Goal: Task Accomplishment & Management: Use online tool/utility

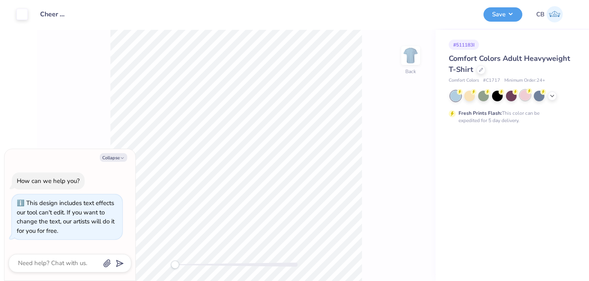
click at [523, 92] on div at bounding box center [525, 95] width 11 height 11
click at [501, 16] on button "Save" at bounding box center [502, 13] width 39 height 14
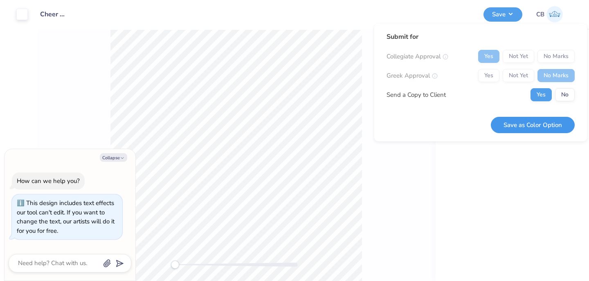
click at [503, 124] on button "Save as Color Option" at bounding box center [533, 125] width 84 height 17
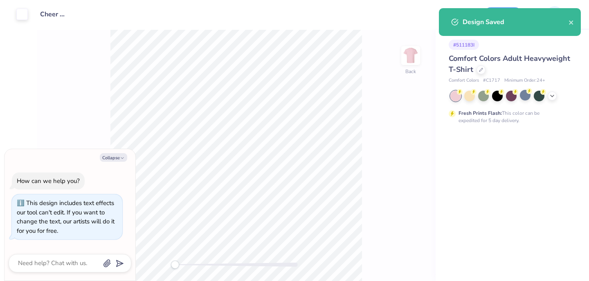
type textarea "x"
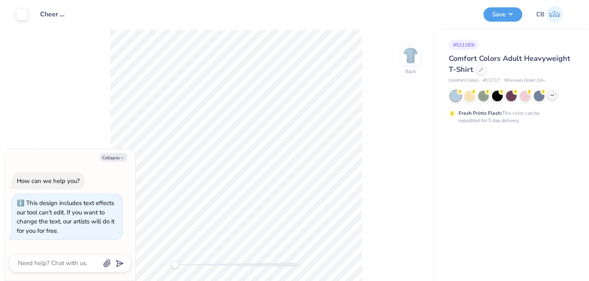
click at [552, 94] on icon at bounding box center [552, 95] width 7 height 7
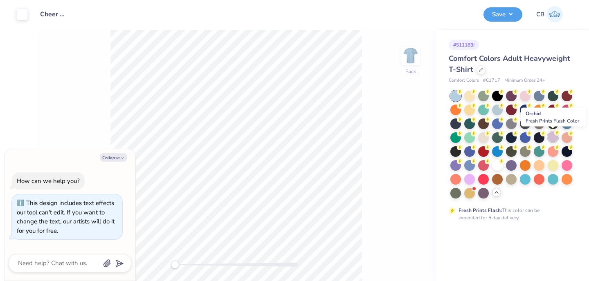
click at [554, 135] on icon at bounding box center [557, 133] width 6 height 6
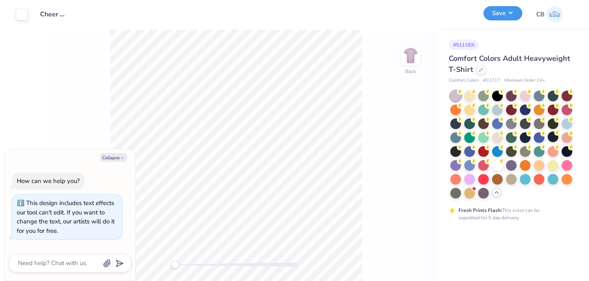
click at [503, 18] on button "Save" at bounding box center [502, 13] width 39 height 14
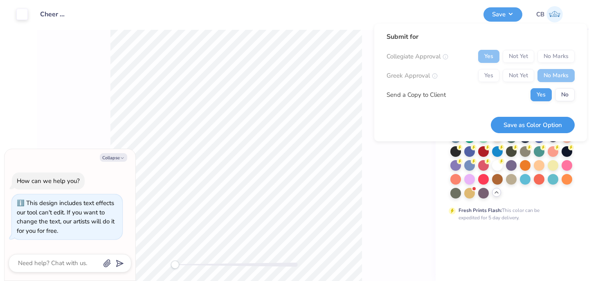
click at [522, 130] on button "Save as Color Option" at bounding box center [533, 125] width 84 height 17
click at [111, 157] on button "Collapse" at bounding box center [113, 157] width 27 height 9
type textarea "x"
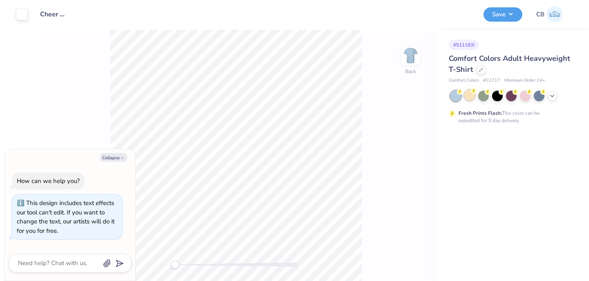
click at [469, 100] on div at bounding box center [469, 95] width 11 height 11
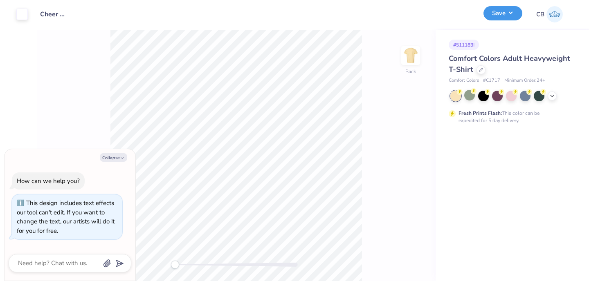
click at [492, 15] on button "Save" at bounding box center [502, 13] width 39 height 14
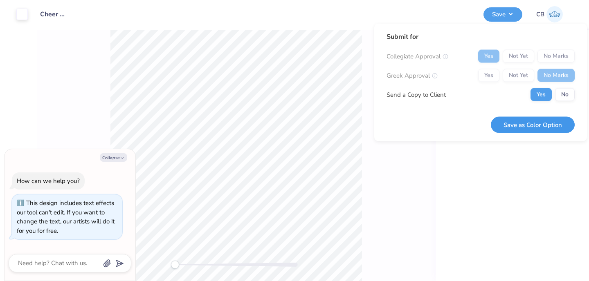
click at [514, 122] on button "Save as Color Option" at bounding box center [533, 125] width 84 height 17
click at [115, 159] on button "Collapse" at bounding box center [113, 157] width 27 height 9
type textarea "x"
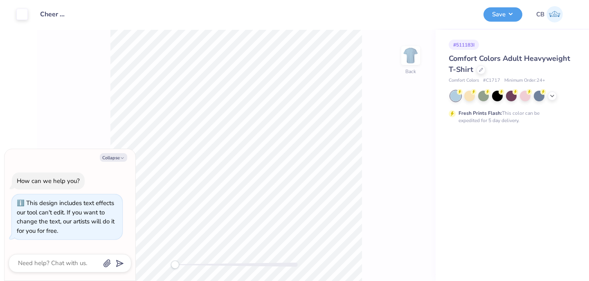
click at [557, 96] on div at bounding box center [511, 96] width 122 height 11
click at [554, 93] on icon at bounding box center [552, 95] width 7 height 7
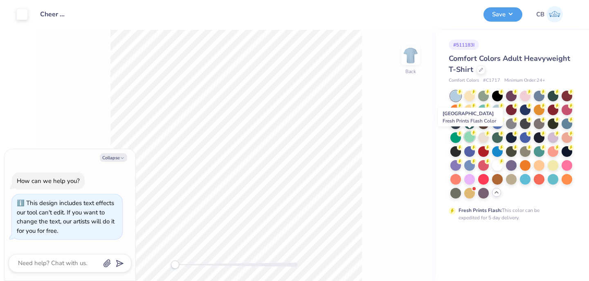
click at [469, 137] on div at bounding box center [469, 137] width 11 height 11
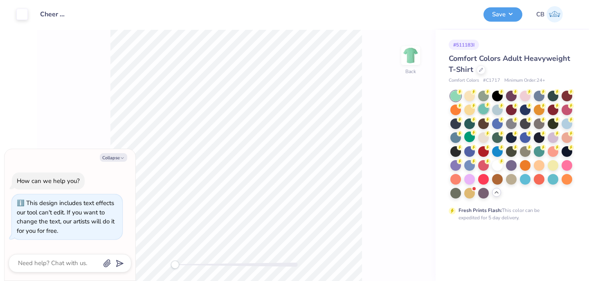
click at [484, 108] on div at bounding box center [483, 109] width 11 height 11
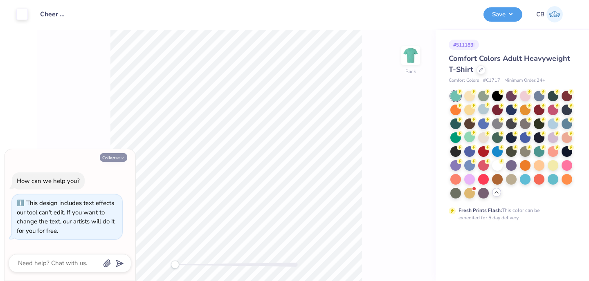
click at [117, 157] on button "Collapse" at bounding box center [113, 157] width 27 height 9
type textarea "x"
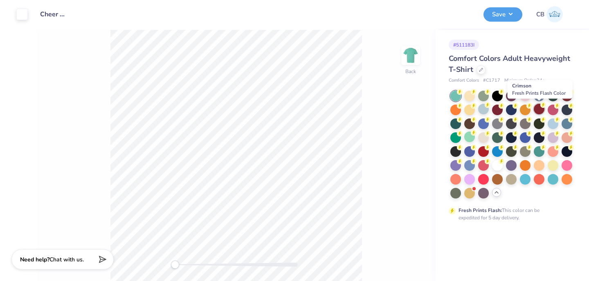
click at [540, 109] on div at bounding box center [539, 109] width 11 height 11
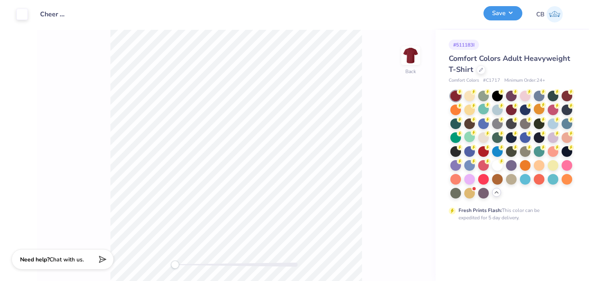
click at [499, 19] on button "Save" at bounding box center [502, 13] width 39 height 14
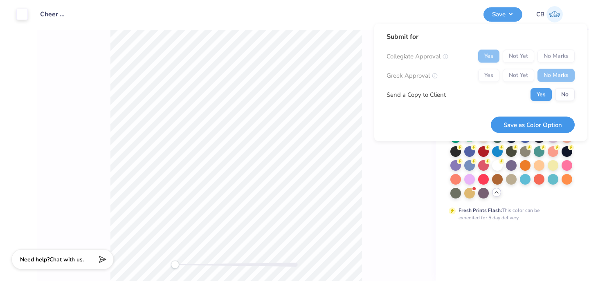
click at [513, 120] on button "Save as Color Option" at bounding box center [533, 125] width 84 height 17
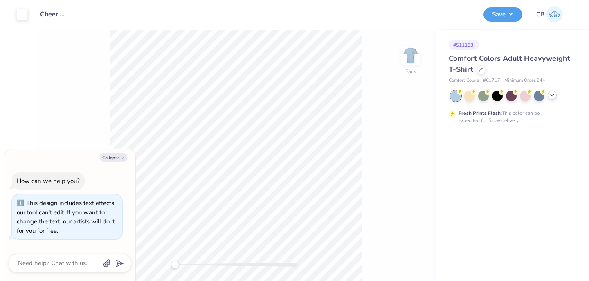
click at [553, 95] on icon at bounding box center [552, 95] width 7 height 7
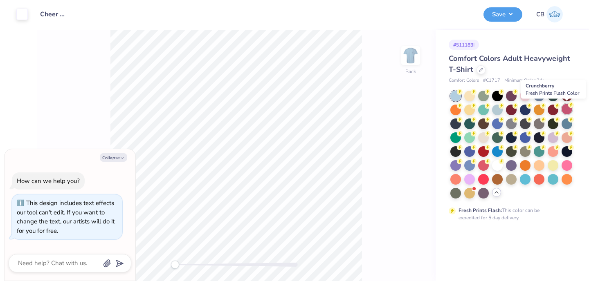
click at [566, 111] on div at bounding box center [567, 109] width 11 height 11
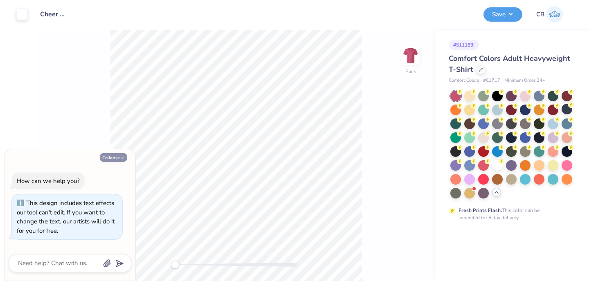
click at [113, 155] on button "Collapse" at bounding box center [113, 157] width 27 height 9
type textarea "x"
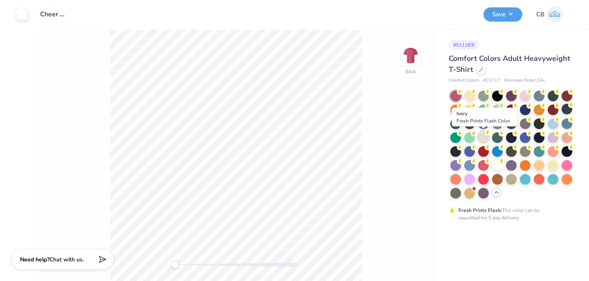
click at [479, 136] on div at bounding box center [483, 137] width 11 height 11
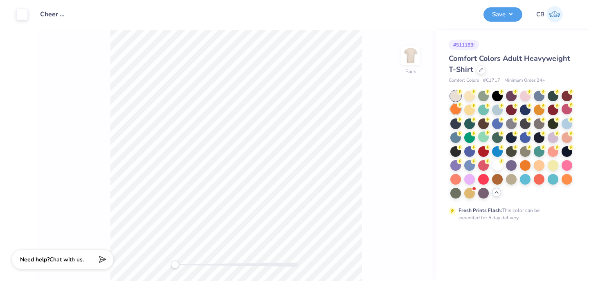
click at [457, 110] on div at bounding box center [455, 109] width 11 height 11
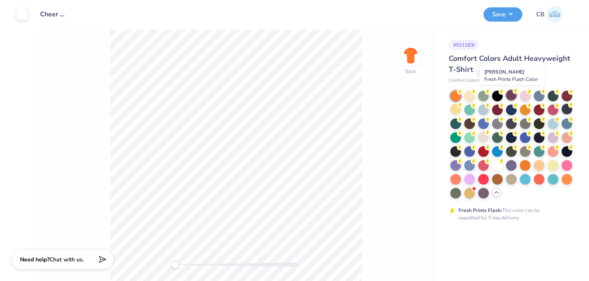
click at [509, 95] on div at bounding box center [511, 95] width 11 height 11
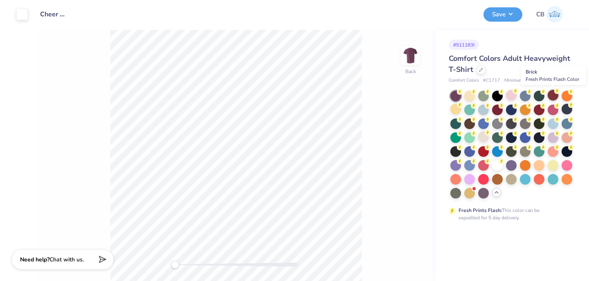
click at [555, 92] on circle at bounding box center [557, 91] width 6 height 6
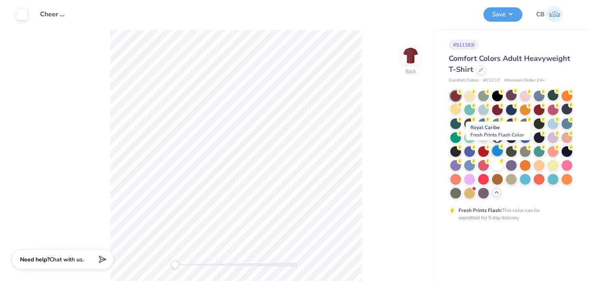
click at [499, 148] on icon at bounding box center [502, 147] width 6 height 6
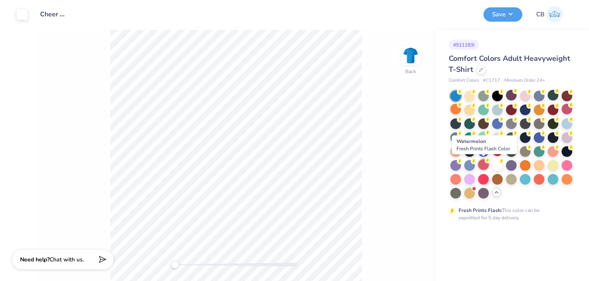
click at [486, 167] on div at bounding box center [483, 164] width 11 height 11
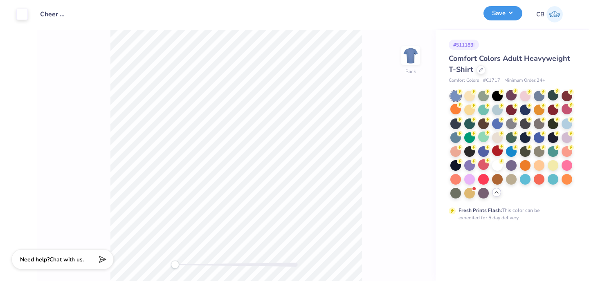
click at [507, 16] on button "Save" at bounding box center [502, 13] width 39 height 14
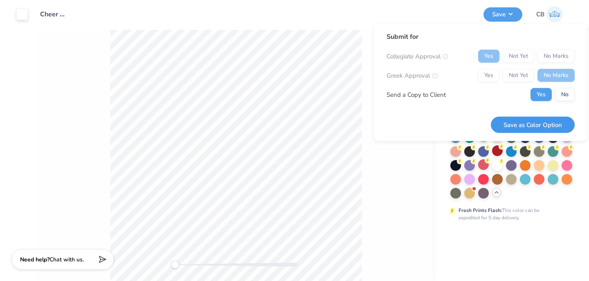
click at [529, 126] on button "Save as Color Option" at bounding box center [533, 125] width 84 height 17
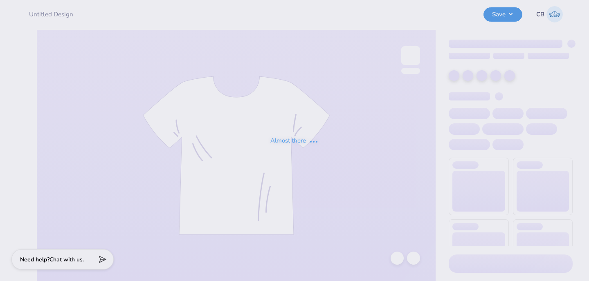
type input "Cheer Mockneck"
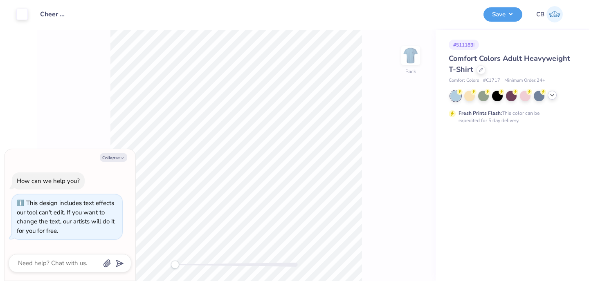
click at [554, 98] on icon at bounding box center [552, 95] width 7 height 7
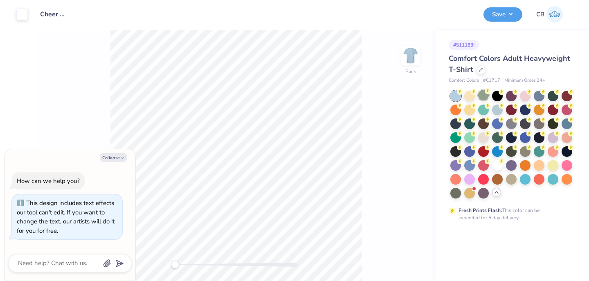
click at [485, 99] on div at bounding box center [483, 95] width 11 height 11
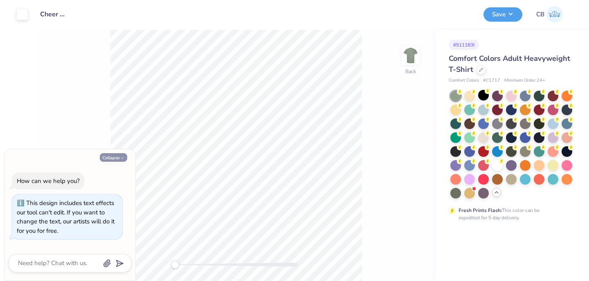
click at [112, 156] on button "Collapse" at bounding box center [113, 157] width 27 height 9
type textarea "x"
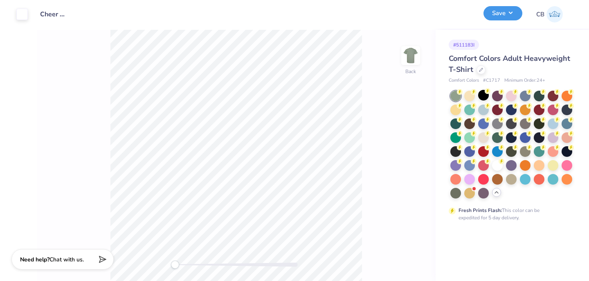
click at [491, 18] on button "Save" at bounding box center [502, 13] width 39 height 14
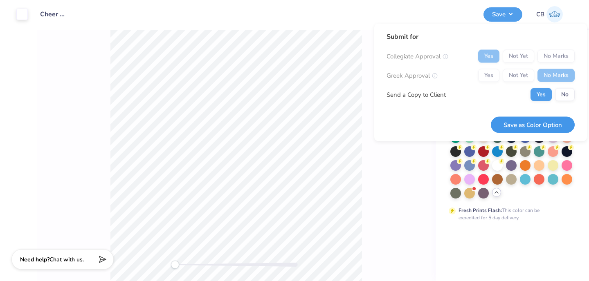
click at [509, 122] on button "Save as Color Option" at bounding box center [533, 125] width 84 height 17
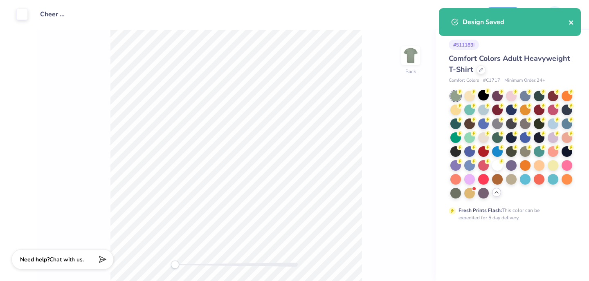
click at [572, 23] on icon "close" at bounding box center [571, 22] width 4 height 4
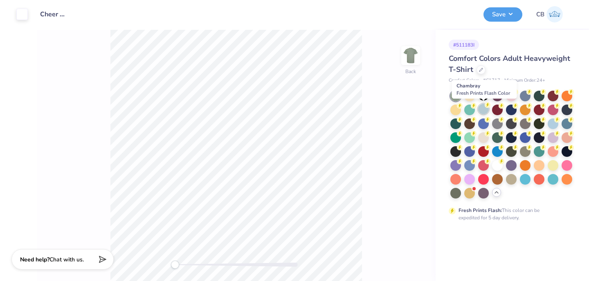
click at [483, 110] on div at bounding box center [483, 109] width 11 height 11
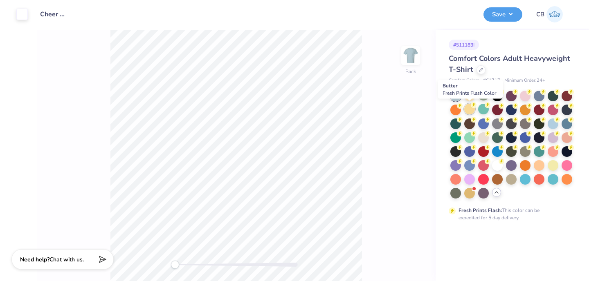
click at [468, 109] on div at bounding box center [469, 109] width 11 height 11
click at [465, 153] on div at bounding box center [469, 151] width 11 height 11
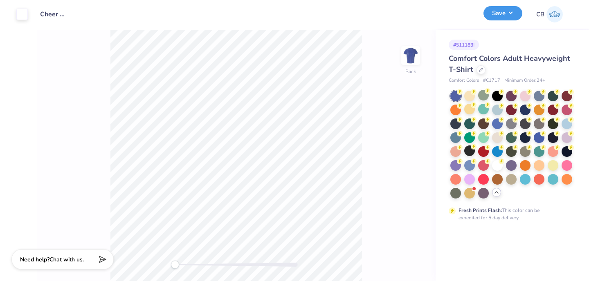
click at [506, 16] on button "Save" at bounding box center [502, 13] width 39 height 14
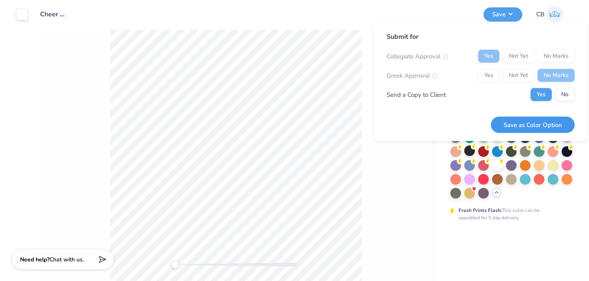
click at [509, 121] on button "Save as Color Option" at bounding box center [533, 125] width 84 height 17
